Goal: Feedback & Contribution: Submit feedback/report problem

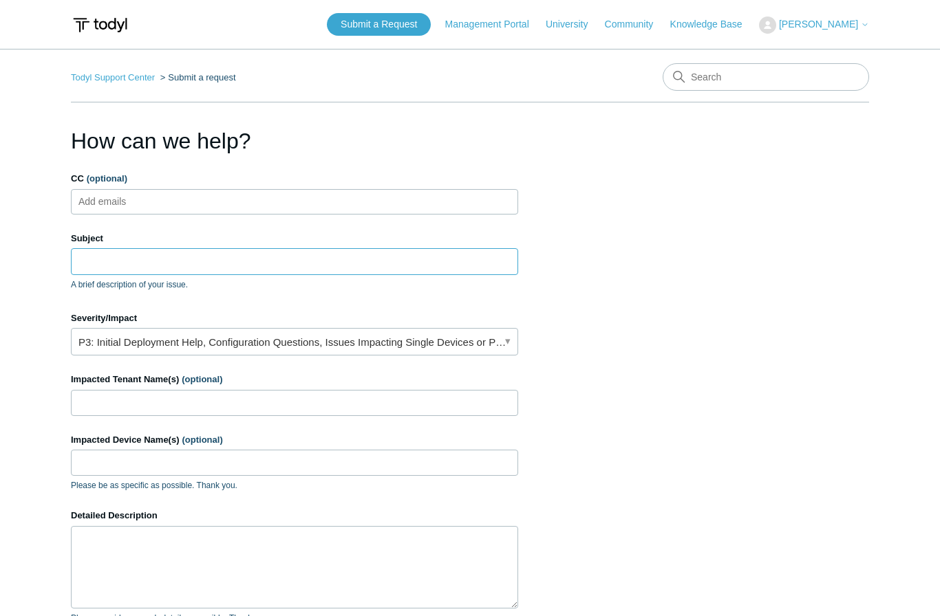
click at [131, 261] on input "Subject" at bounding box center [294, 261] width 447 height 26
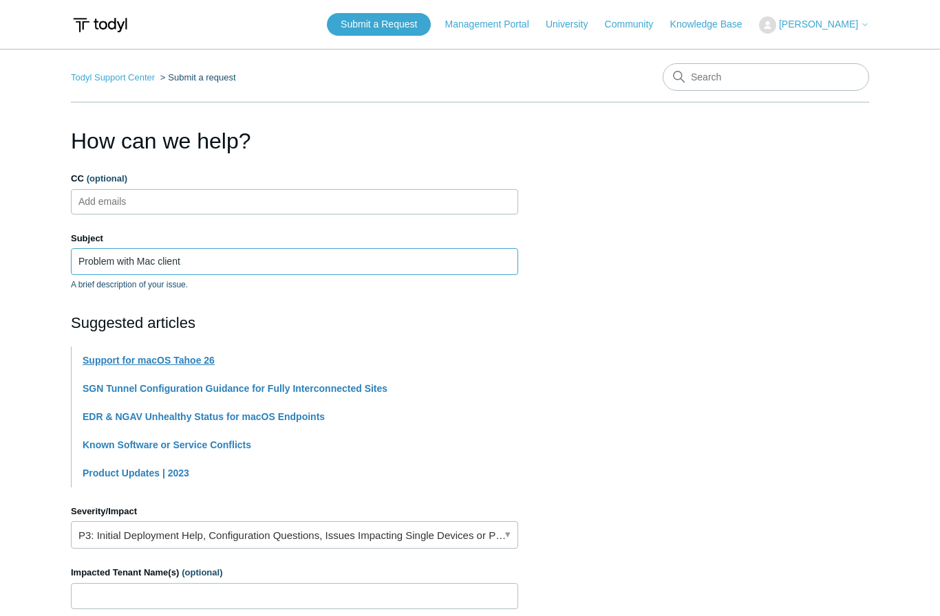
type input "Problem with Mac client"
click at [199, 362] on link "Support for macOS Tahoe 26" at bounding box center [149, 360] width 132 height 11
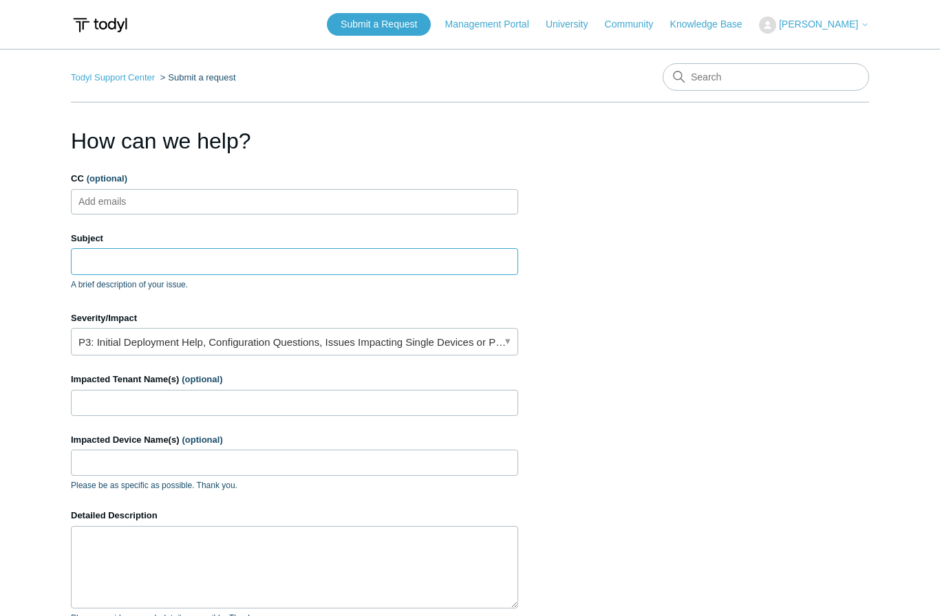
click at [156, 265] on input "Subject" at bounding box center [294, 261] width 447 height 26
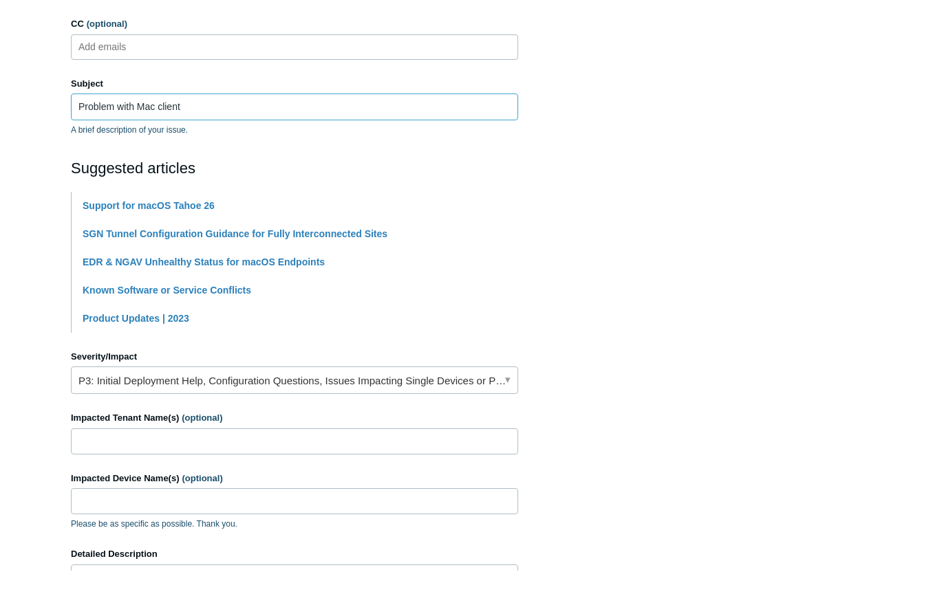
scroll to position [113, 0]
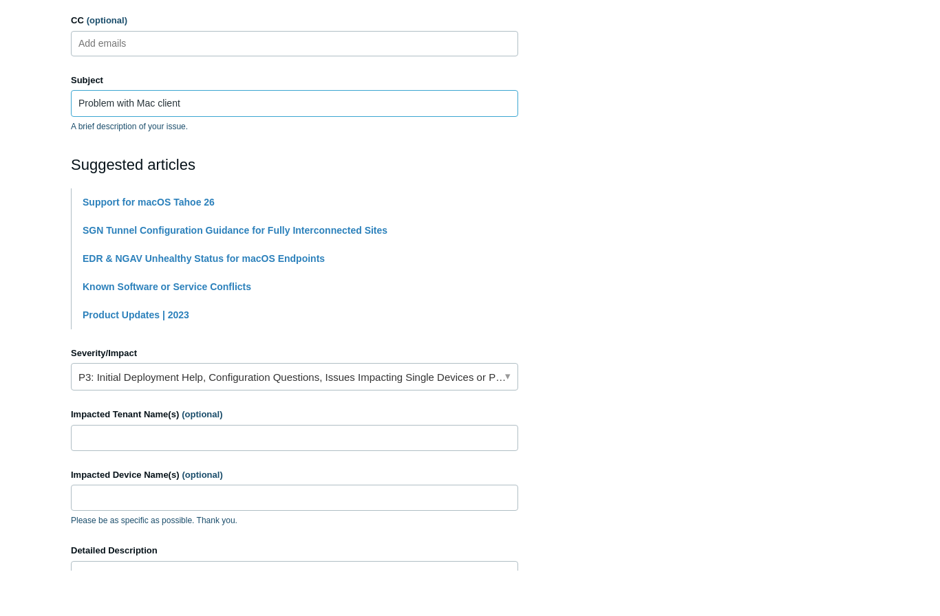
type input "Problem with Mac client"
click at [232, 470] on input "Impacted Tenant Name(s) (optional)" at bounding box center [294, 483] width 447 height 26
type input "Mosaic Quarter"
type input "Rodney"
click at [693, 272] on section "How can we help? CC (optional) Add emails Subject Problem with Mac client A bri…" at bounding box center [470, 417] width 798 height 810
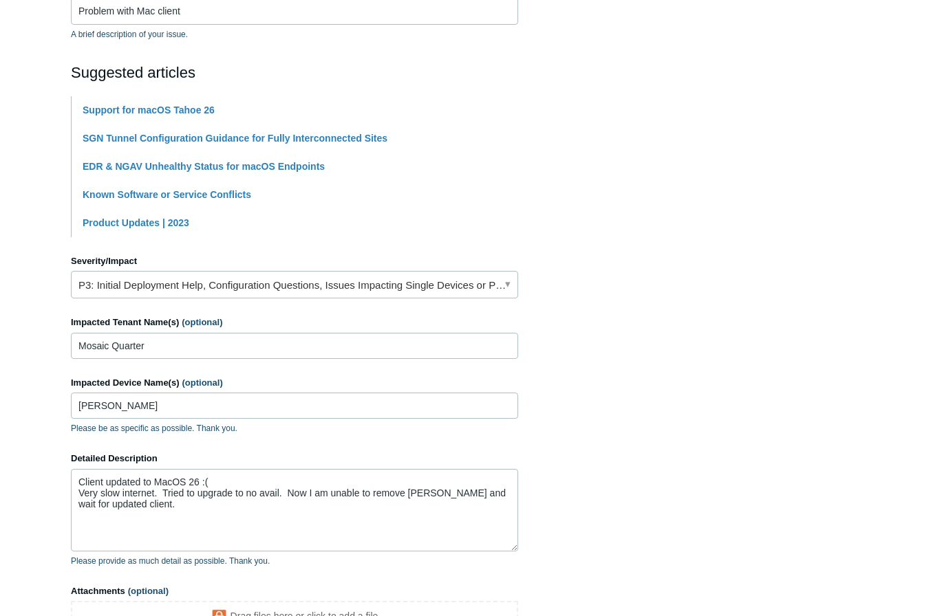
scroll to position [335, 0]
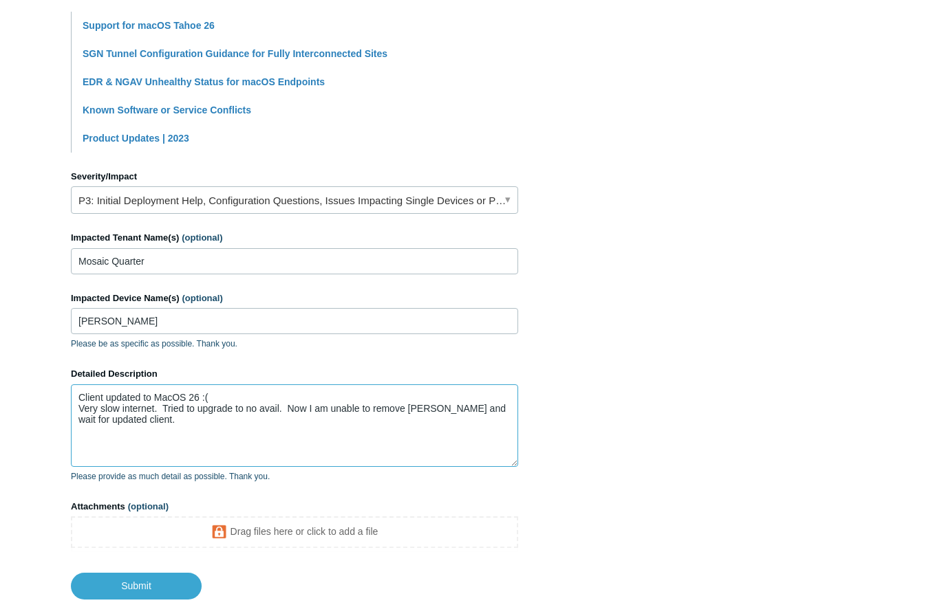
click at [222, 435] on textarea "Client updated to MacOS 26 :( Very slow internet. Tried to upgrade to no avail.…" at bounding box center [294, 425] width 447 height 83
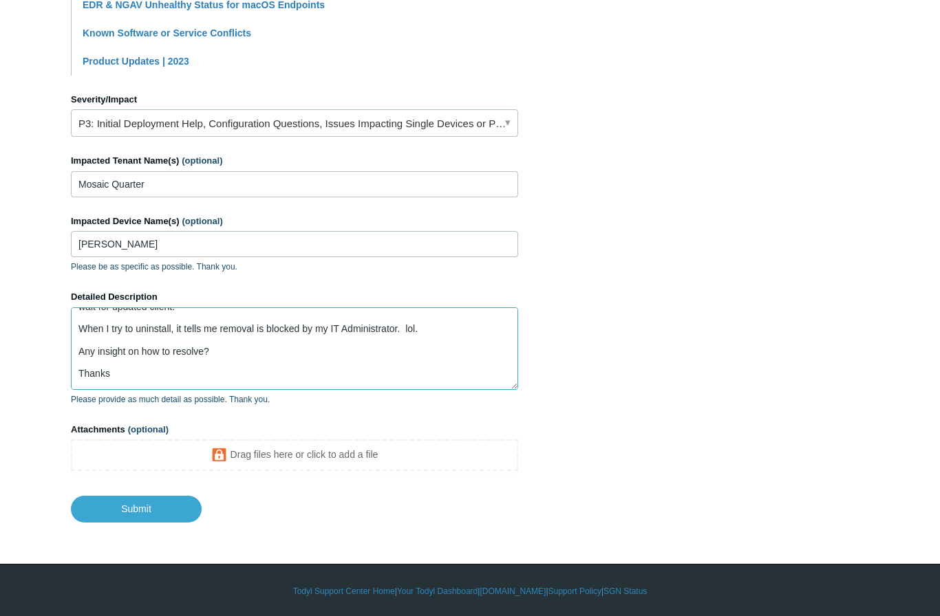
scroll to position [47, 0]
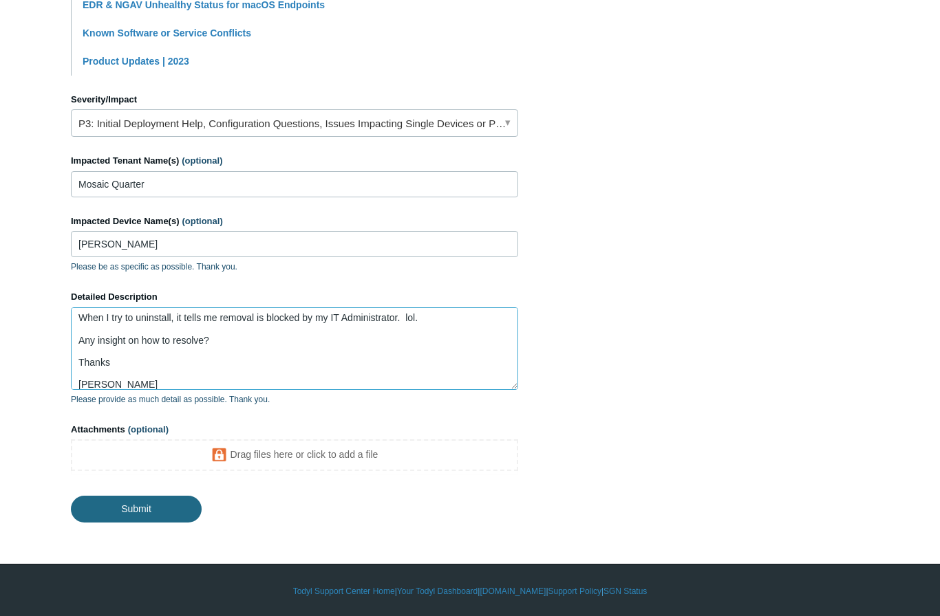
type textarea "Client updated to MacOS 26 :( Very slow internet. Tried to upgrade to no avail.…"
click at [142, 508] on input "Submit" at bounding box center [136, 509] width 131 height 26
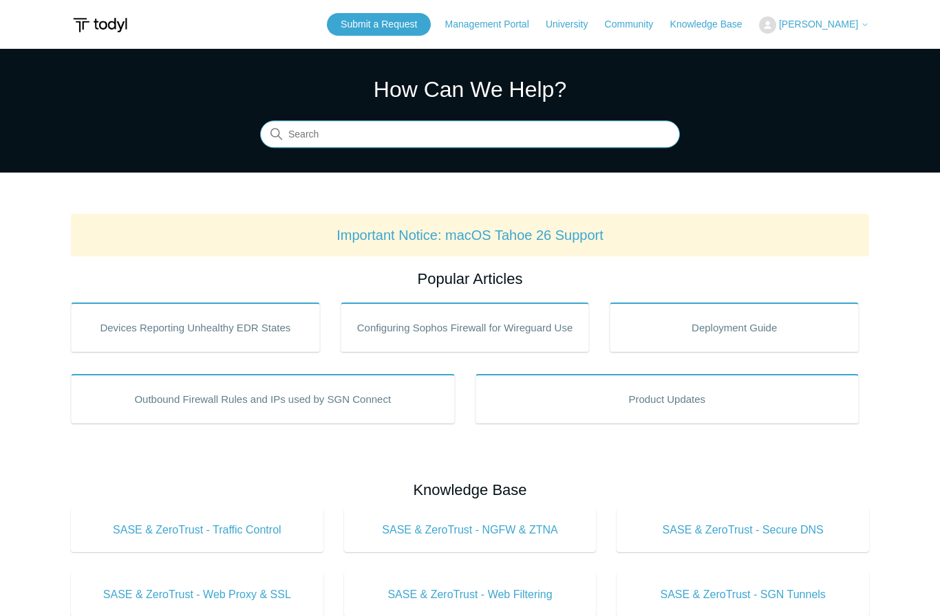
click at [501, 129] on input "Search" at bounding box center [470, 135] width 420 height 28
type input "Uninstall"
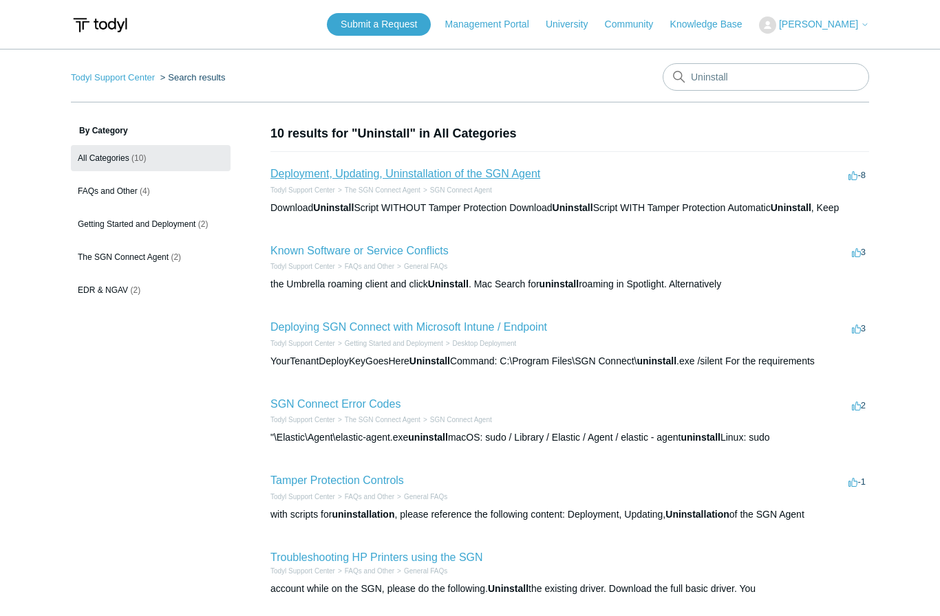
click at [422, 177] on link "Deployment, Updating, Uninstallation of the SGN Agent" at bounding box center [405, 174] width 270 height 12
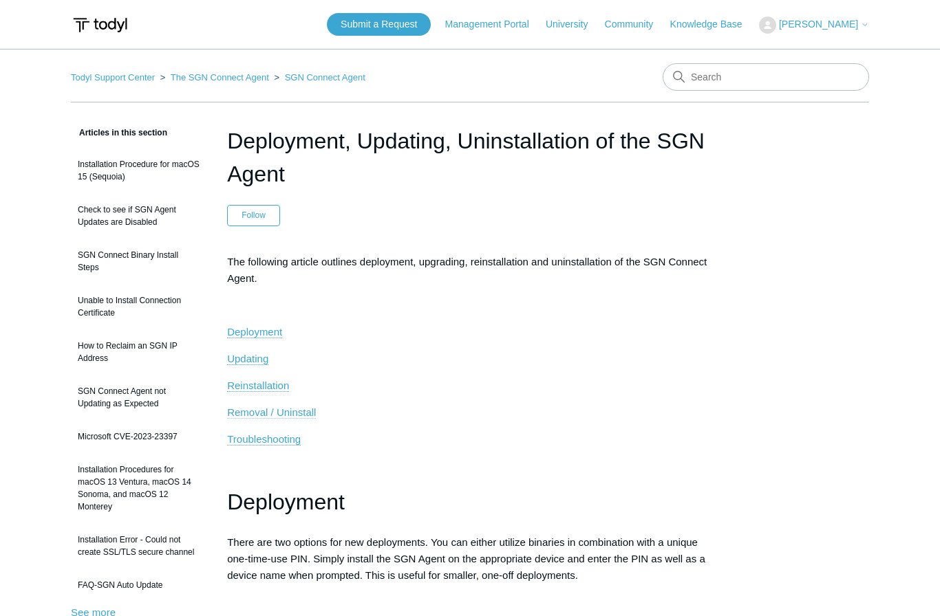
click at [261, 413] on span "Removal / Uninstall" at bounding box center [271, 412] width 89 height 12
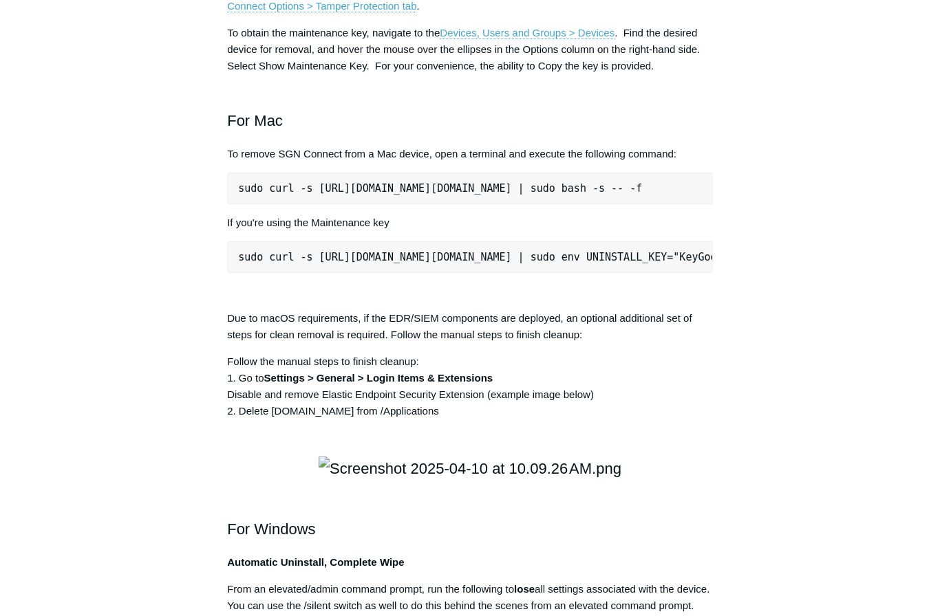
click at [464, 273] on pre "sudo curl -s https://portal.todyl.com/tools/MacUninstall.sh | sudo env UNINSTAL…" at bounding box center [470, 257] width 486 height 32
copy pre "sudo curl -s https://portal.todyl.com/tools/MacUninstall.sh | sudo env UNINSTAL…"
